Goal: Information Seeking & Learning: Learn about a topic

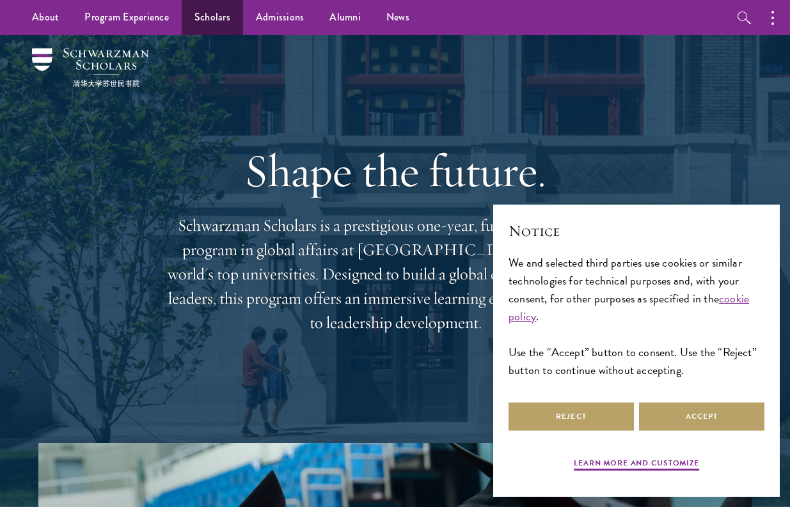
click at [212, 19] on link "Scholars" at bounding box center [212, 17] width 61 height 35
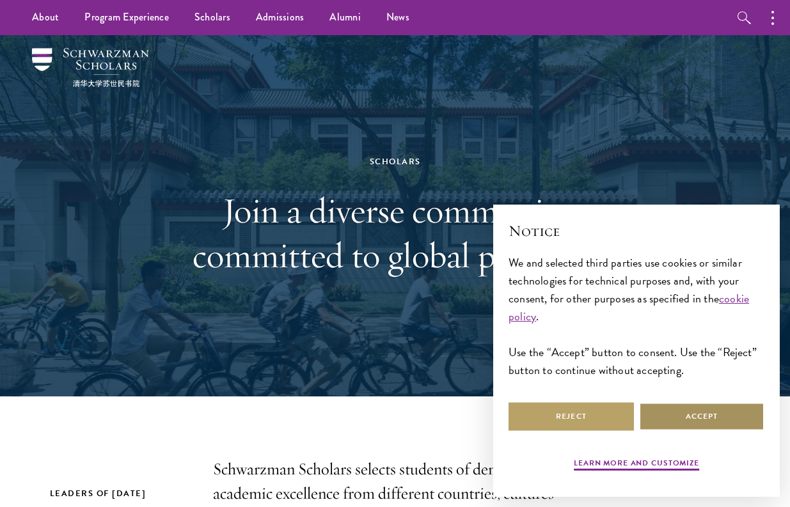
click at [708, 415] on button "Accept" at bounding box center [701, 417] width 125 height 29
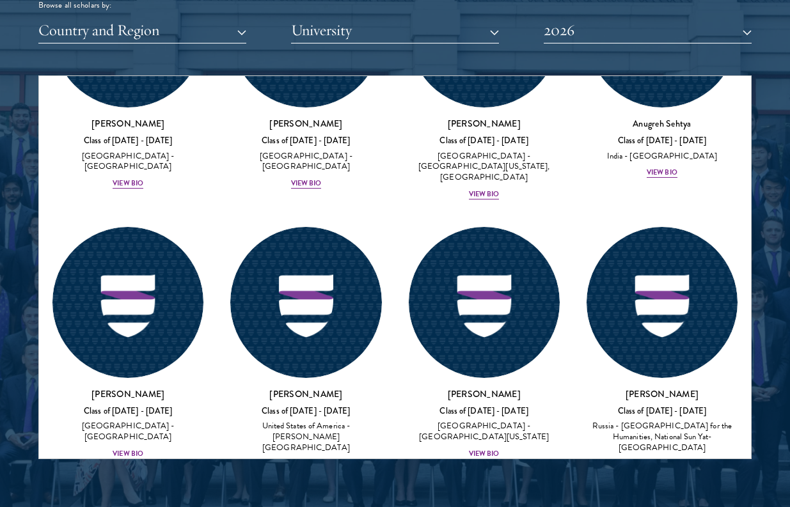
scroll to position [8129, 0]
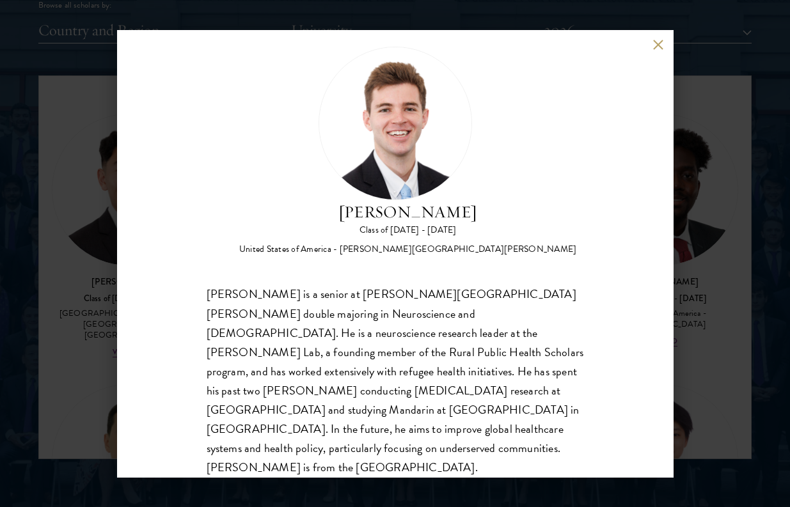
scroll to position [20, 0]
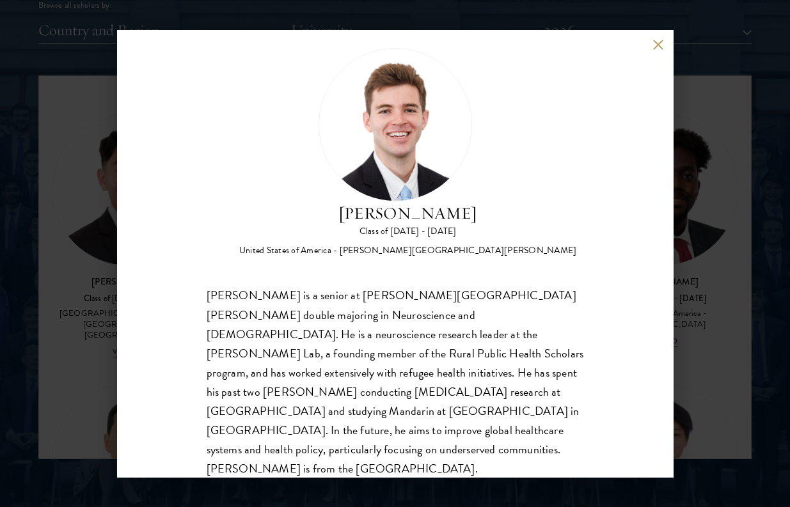
click at [383, 330] on div "[PERSON_NAME] is a senior at [PERSON_NAME][GEOGRAPHIC_DATA][PERSON_NAME] double…" at bounding box center [396, 382] width 378 height 192
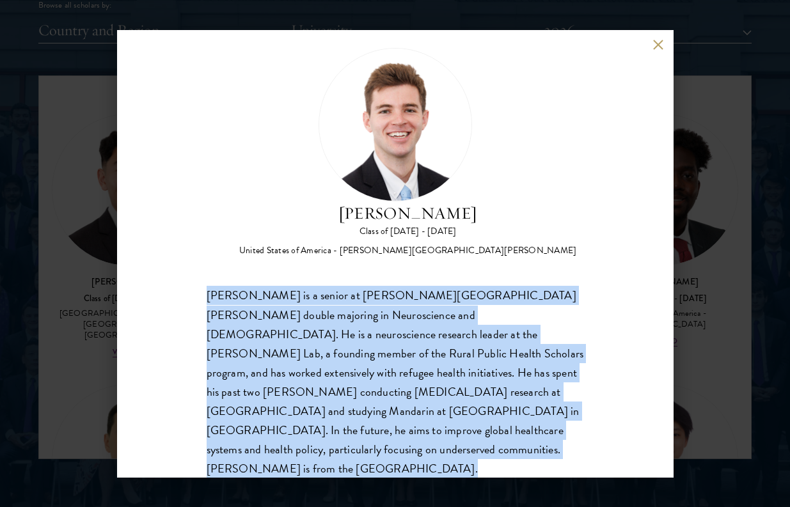
click at [383, 330] on div "[PERSON_NAME] is a senior at [PERSON_NAME][GEOGRAPHIC_DATA][PERSON_NAME] double…" at bounding box center [396, 382] width 378 height 192
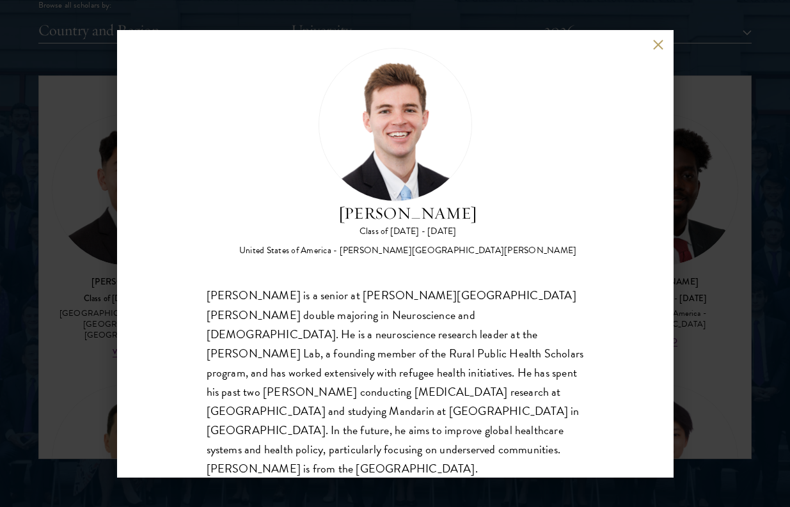
click at [387, 356] on div "[PERSON_NAME] is a senior at [PERSON_NAME][GEOGRAPHIC_DATA][PERSON_NAME] double…" at bounding box center [396, 382] width 378 height 192
click at [387, 357] on div "[PERSON_NAME] is a senior at [PERSON_NAME][GEOGRAPHIC_DATA][PERSON_NAME] double…" at bounding box center [396, 382] width 378 height 192
click at [449, 357] on div "[PERSON_NAME] is a senior at [PERSON_NAME][GEOGRAPHIC_DATA][PERSON_NAME] double…" at bounding box center [396, 382] width 378 height 192
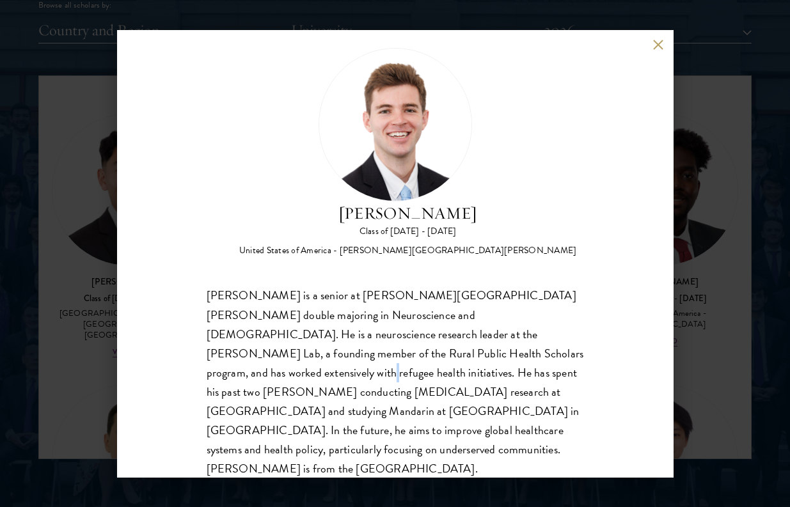
click at [449, 357] on div "[PERSON_NAME] is a senior at [PERSON_NAME][GEOGRAPHIC_DATA][PERSON_NAME] double…" at bounding box center [396, 382] width 378 height 192
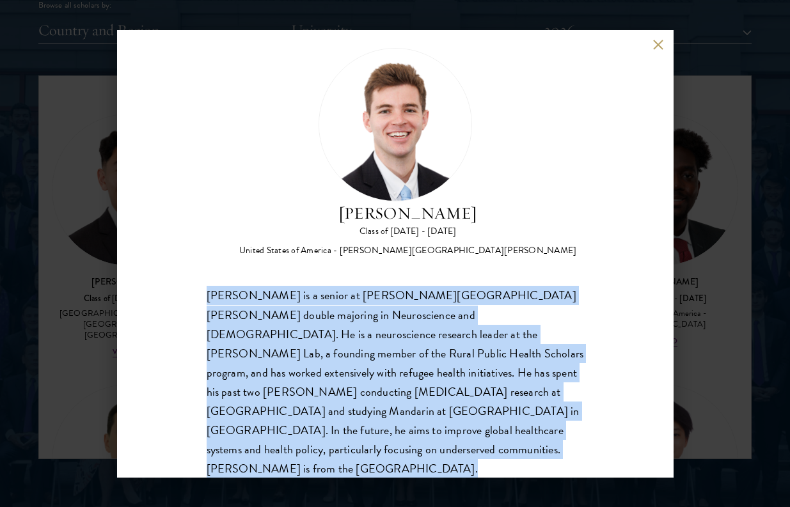
click at [449, 357] on div "[PERSON_NAME] is a senior at [PERSON_NAME][GEOGRAPHIC_DATA][PERSON_NAME] double…" at bounding box center [396, 382] width 378 height 192
click at [430, 353] on div "[PERSON_NAME] is a senior at [PERSON_NAME][GEOGRAPHIC_DATA][PERSON_NAME] double…" at bounding box center [396, 382] width 378 height 192
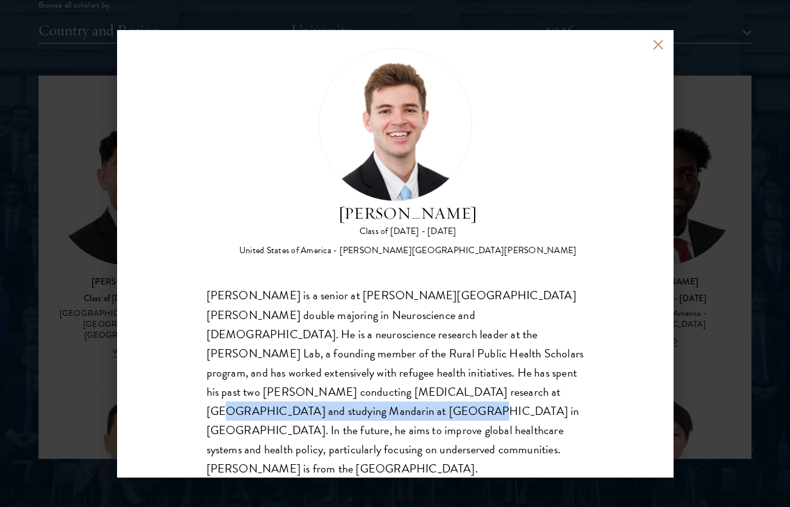
drag, startPoint x: 274, startPoint y: 394, endPoint x: 489, endPoint y: 398, distance: 215.1
click at [488, 398] on div "[PERSON_NAME] is a senior at [PERSON_NAME][GEOGRAPHIC_DATA][PERSON_NAME] double…" at bounding box center [396, 382] width 378 height 192
click at [489, 398] on div "[PERSON_NAME] is a senior at [PERSON_NAME][GEOGRAPHIC_DATA][PERSON_NAME] double…" at bounding box center [396, 382] width 378 height 192
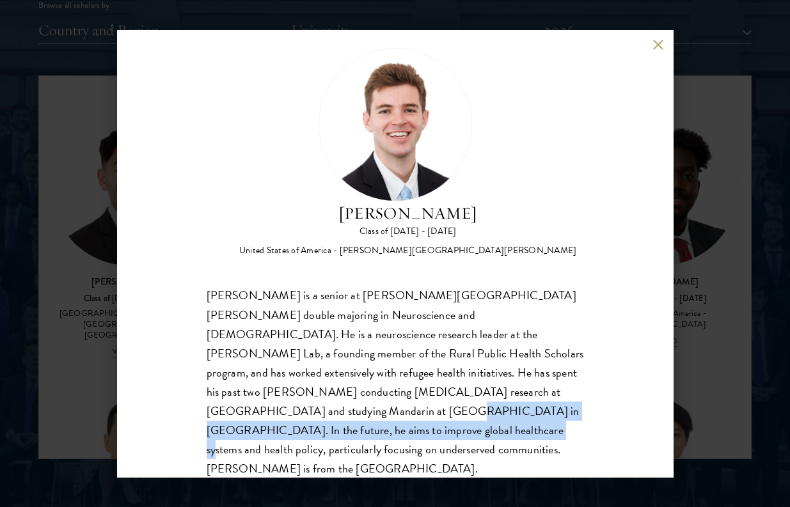
drag, startPoint x: 473, startPoint y: 396, endPoint x: 496, endPoint y: 416, distance: 30.4
click at [496, 416] on div "[PERSON_NAME] is a senior at [PERSON_NAME][GEOGRAPHIC_DATA][PERSON_NAME] double…" at bounding box center [396, 382] width 378 height 192
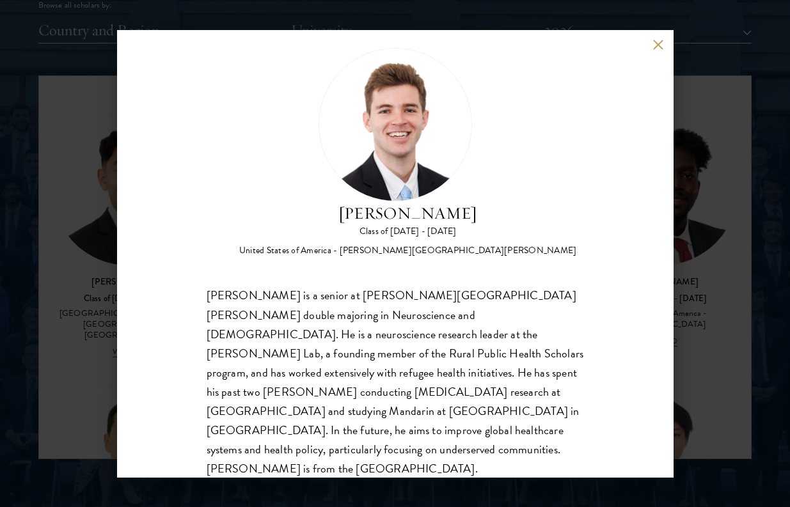
click at [736, 265] on div "[PERSON_NAME] Class of [DATE] - [DATE] [GEOGRAPHIC_DATA] - [PERSON_NAME][GEOGRA…" at bounding box center [395, 253] width 790 height 507
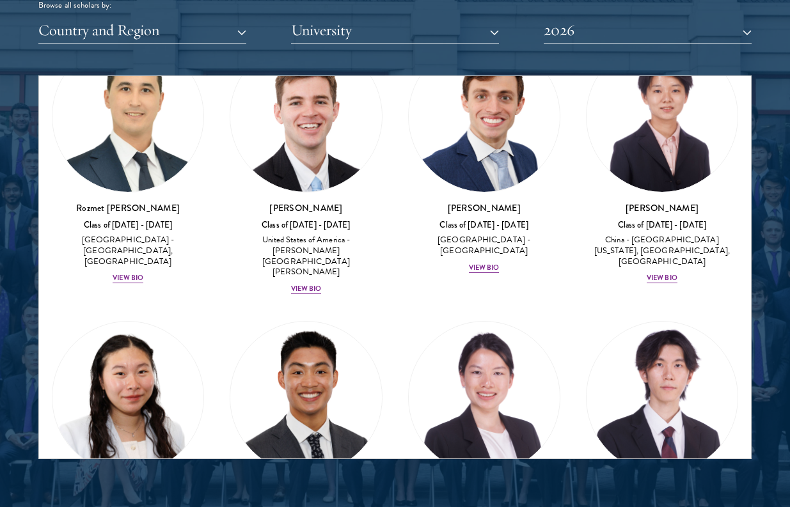
scroll to position [8556, 0]
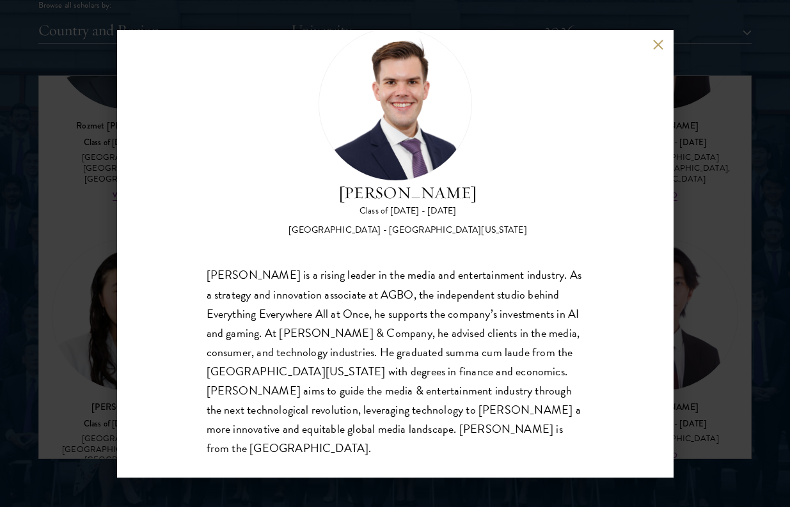
scroll to position [40, 0]
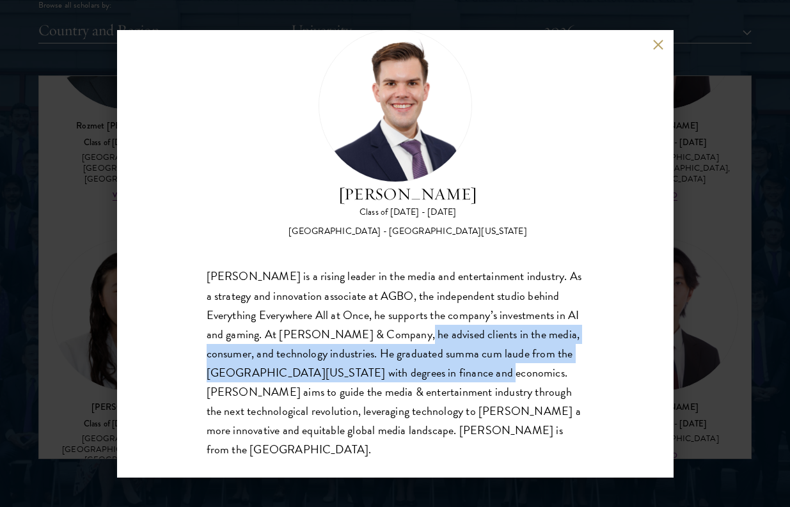
drag, startPoint x: 385, startPoint y: 333, endPoint x: 435, endPoint y: 369, distance: 61.3
click at [435, 369] on div "[PERSON_NAME] is a rising leader in the media and entertainment industry. As a …" at bounding box center [396, 363] width 378 height 192
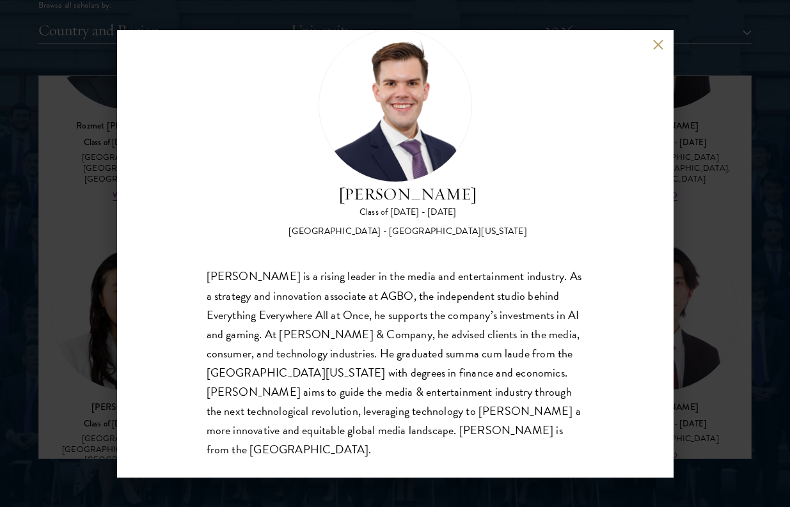
click at [703, 254] on div "[PERSON_NAME] Class of [DATE] - [DATE] [GEOGRAPHIC_DATA] - [GEOGRAPHIC_DATA][US…" at bounding box center [395, 253] width 790 height 507
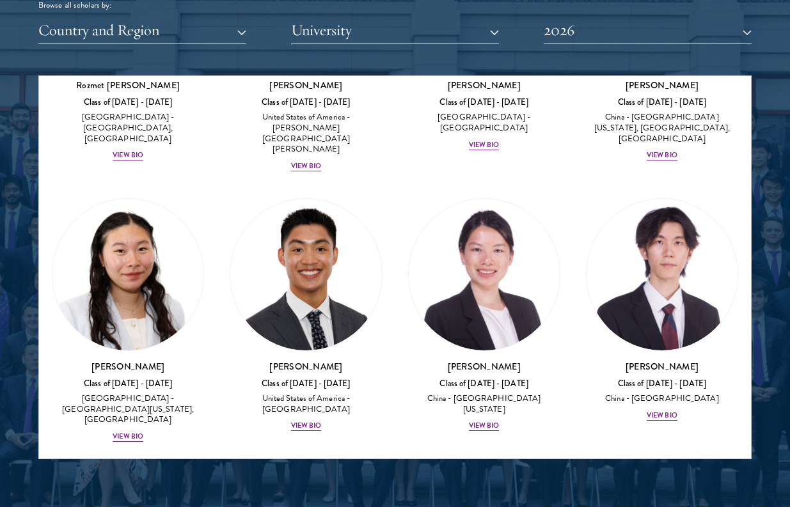
scroll to position [8595, 0]
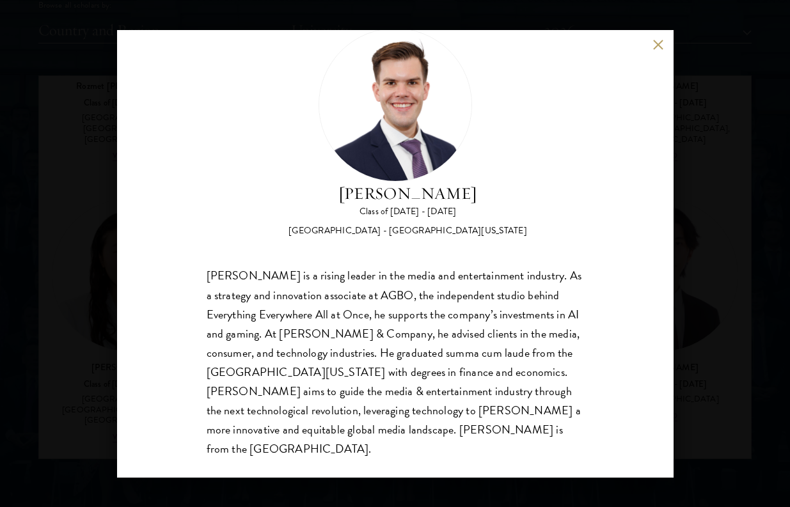
scroll to position [40, 0]
click at [752, 239] on div "[PERSON_NAME] Class of [DATE] - [DATE] [GEOGRAPHIC_DATA] - [GEOGRAPHIC_DATA][US…" at bounding box center [395, 253] width 790 height 507
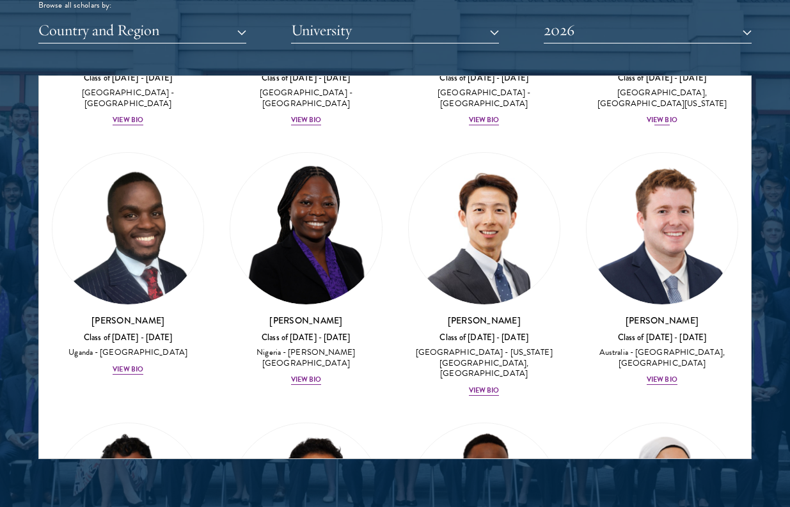
scroll to position [562, 0]
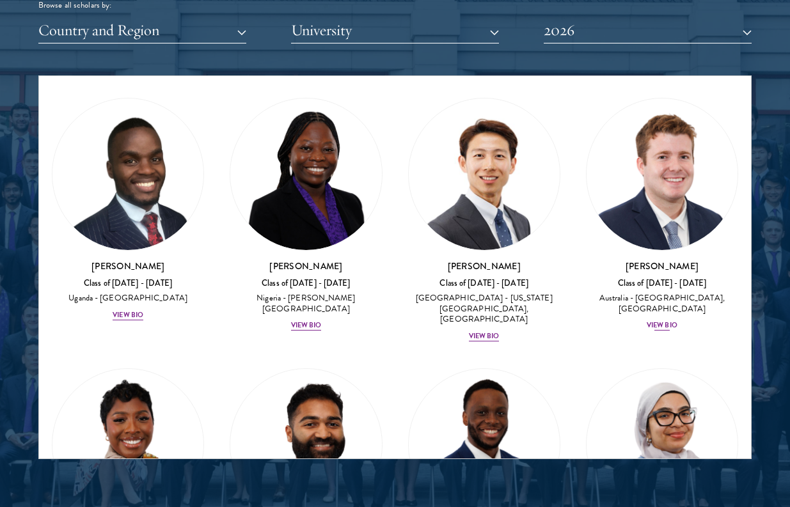
click at [666, 321] on div "View Bio" at bounding box center [662, 326] width 31 height 10
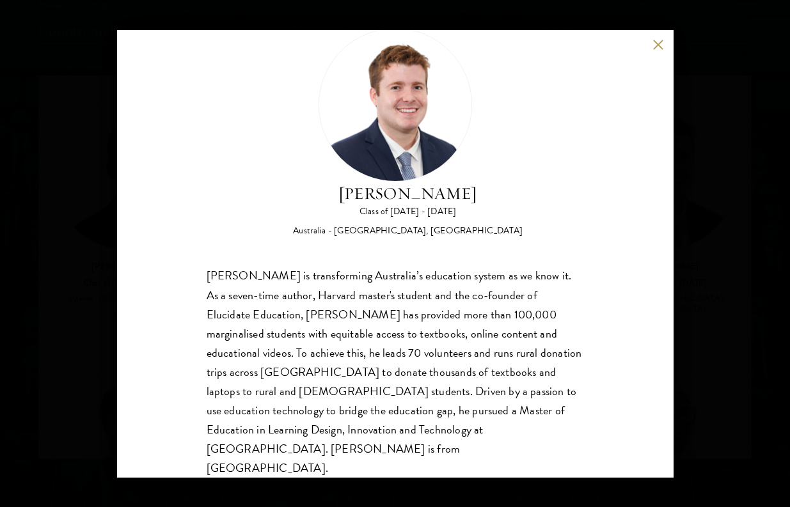
scroll to position [40, 0]
